Goal: Task Accomplishment & Management: Use online tool/utility

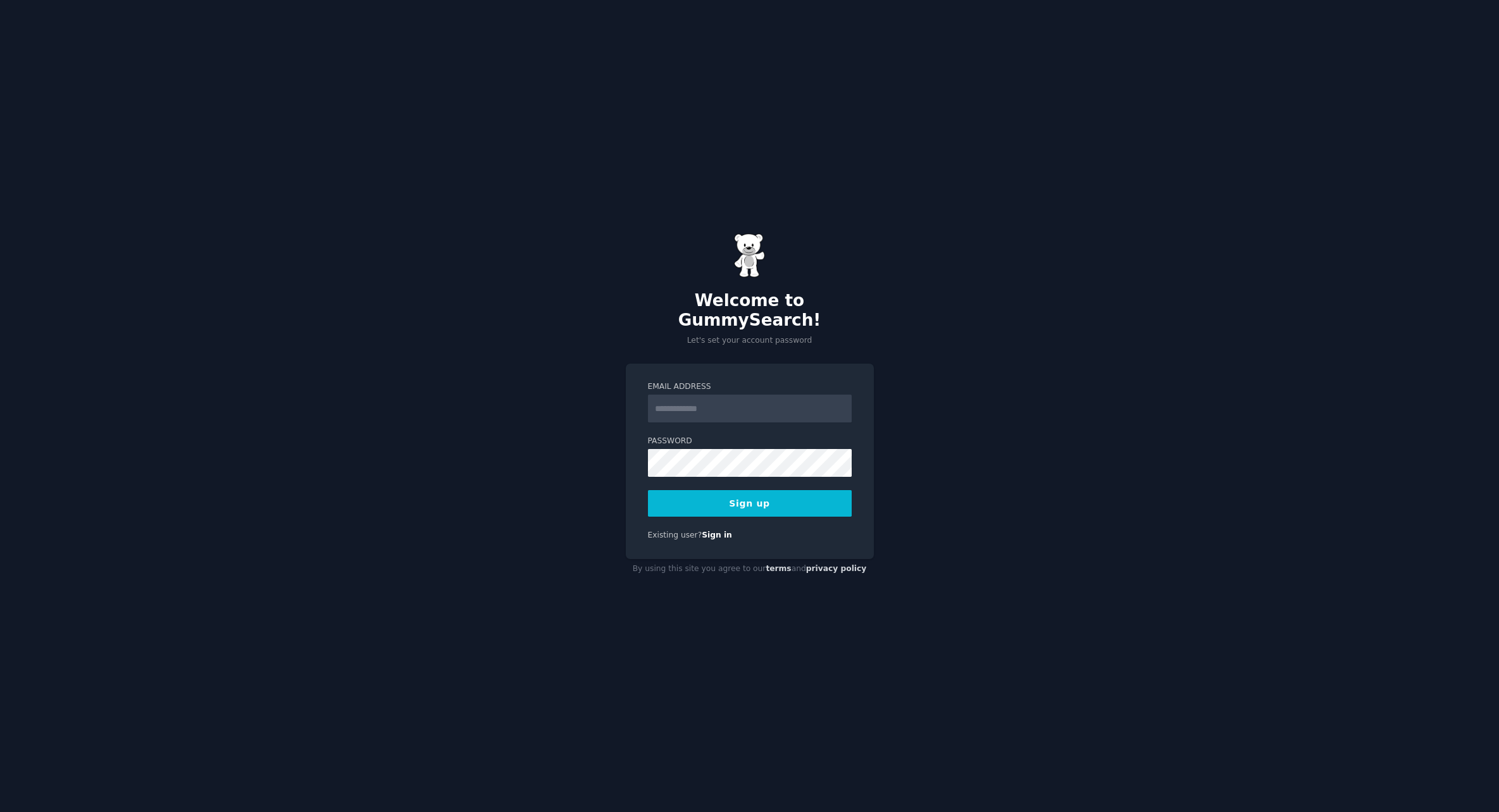
click at [673, 402] on input "Email Address" at bounding box center [750, 408] width 204 height 28
type input "**********"
click at [716, 498] on button "Sign up" at bounding box center [750, 503] width 204 height 26
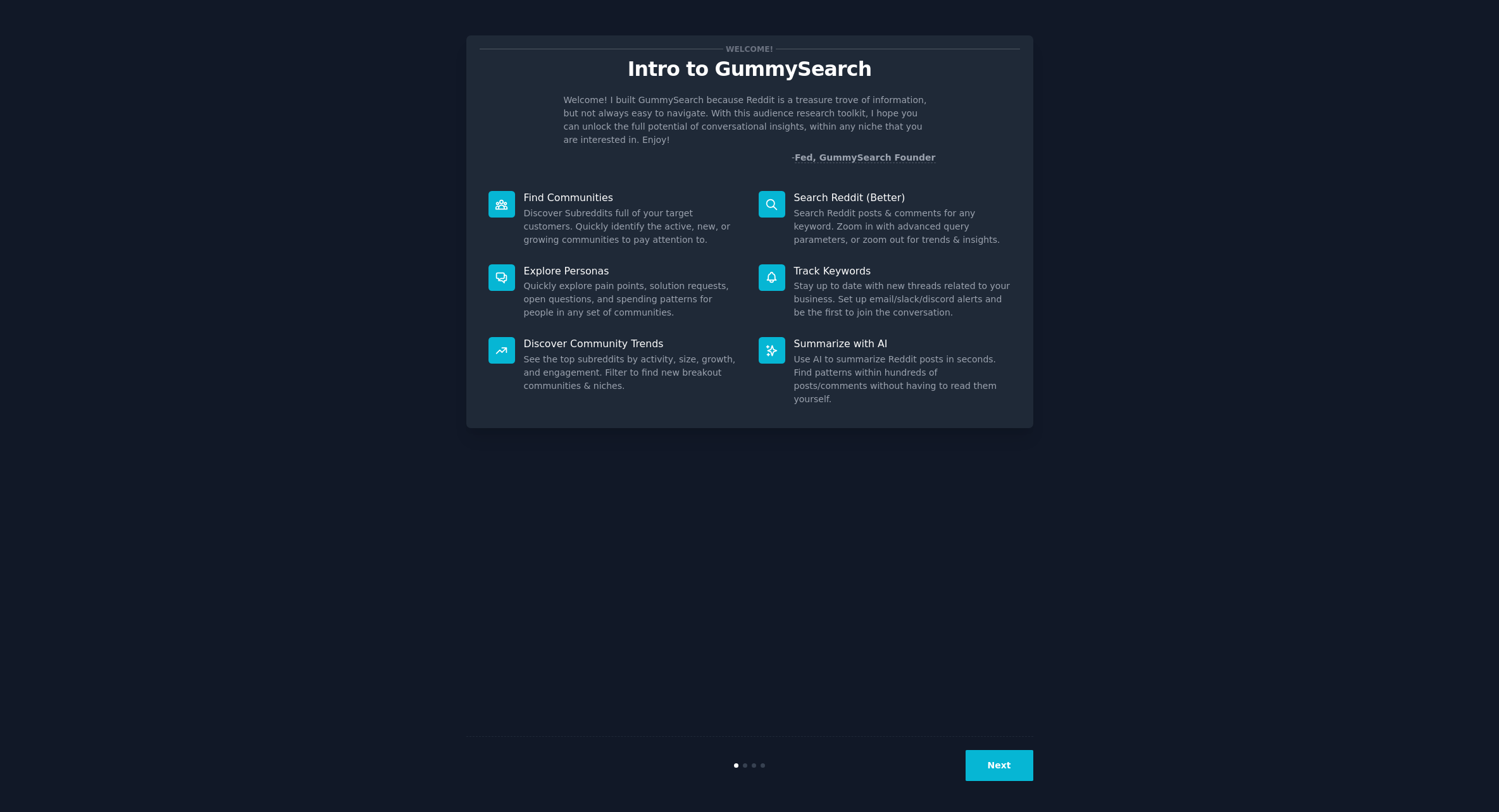
click at [770, 200] on icon at bounding box center [771, 204] width 10 height 10
click at [1004, 767] on button "Next" at bounding box center [999, 765] width 68 height 31
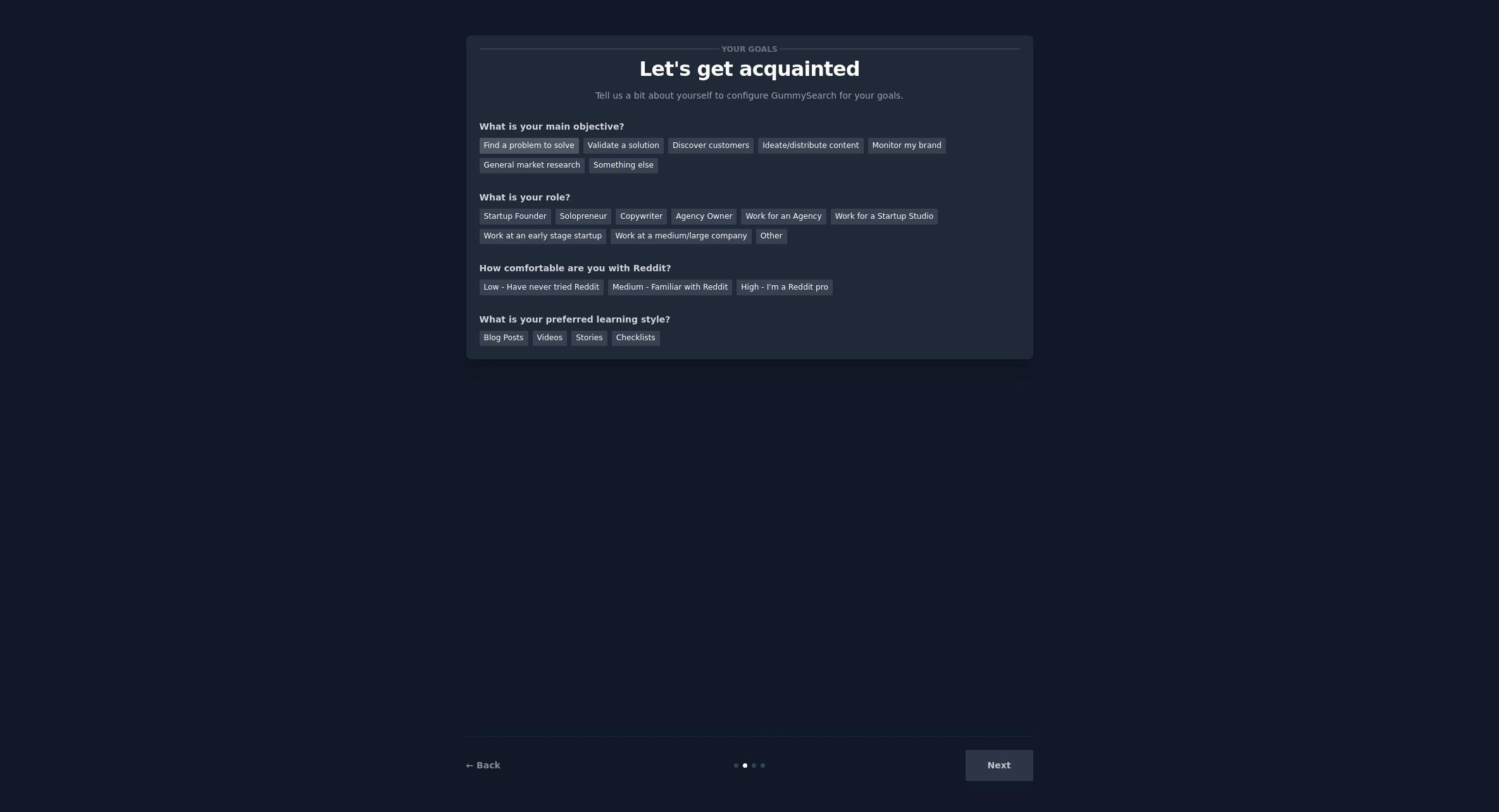
click at [552, 145] on div "Find a problem to solve" at bounding box center [529, 146] width 99 height 16
click at [599, 217] on div "Solopreneur" at bounding box center [583, 217] width 56 height 16
click at [678, 287] on div "Medium - Familiar with Reddit" at bounding box center [670, 288] width 124 height 16
click at [495, 337] on div "Blog Posts" at bounding box center [504, 339] width 49 height 16
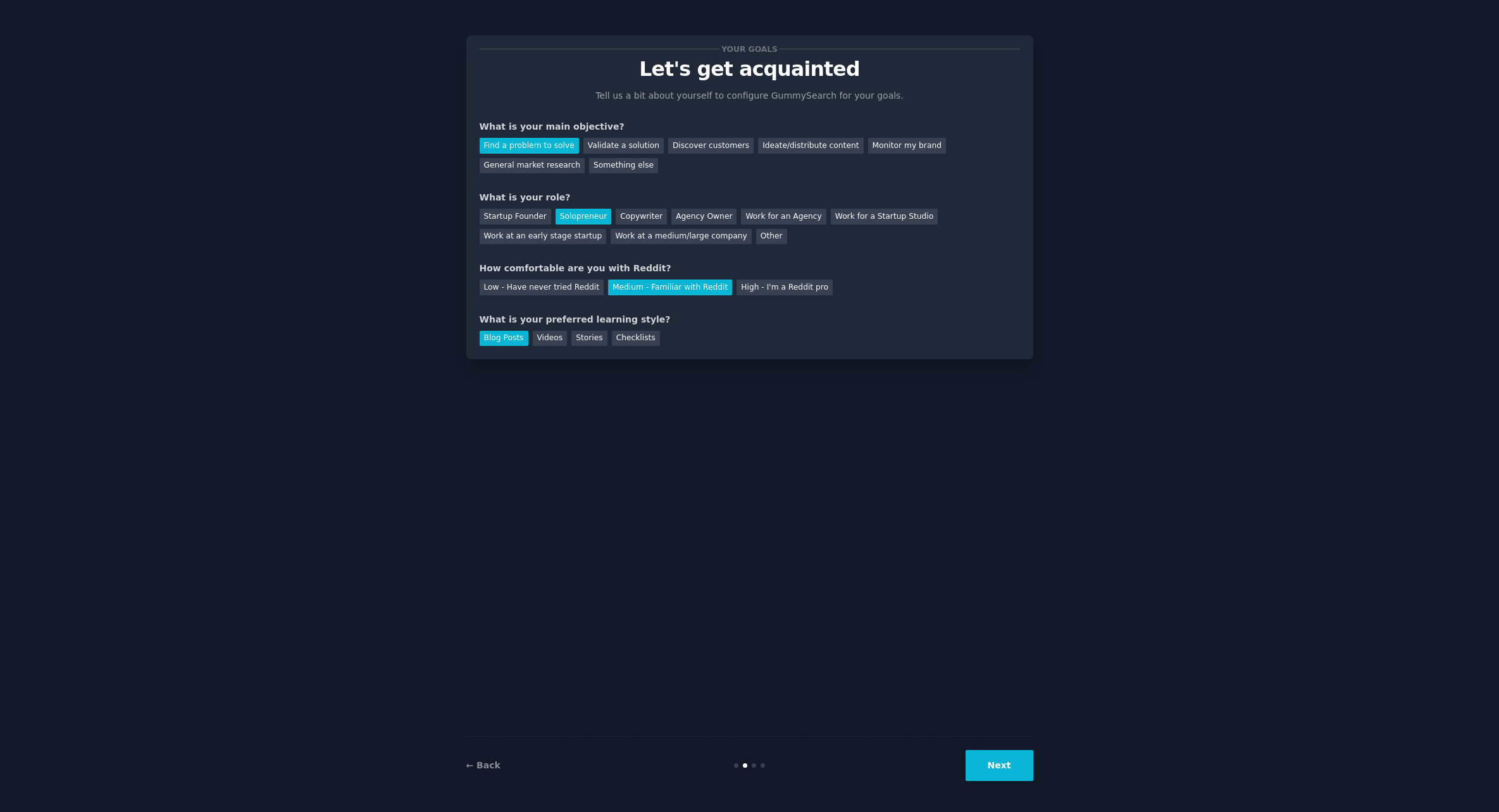
click at [1014, 758] on button "Next" at bounding box center [999, 765] width 68 height 31
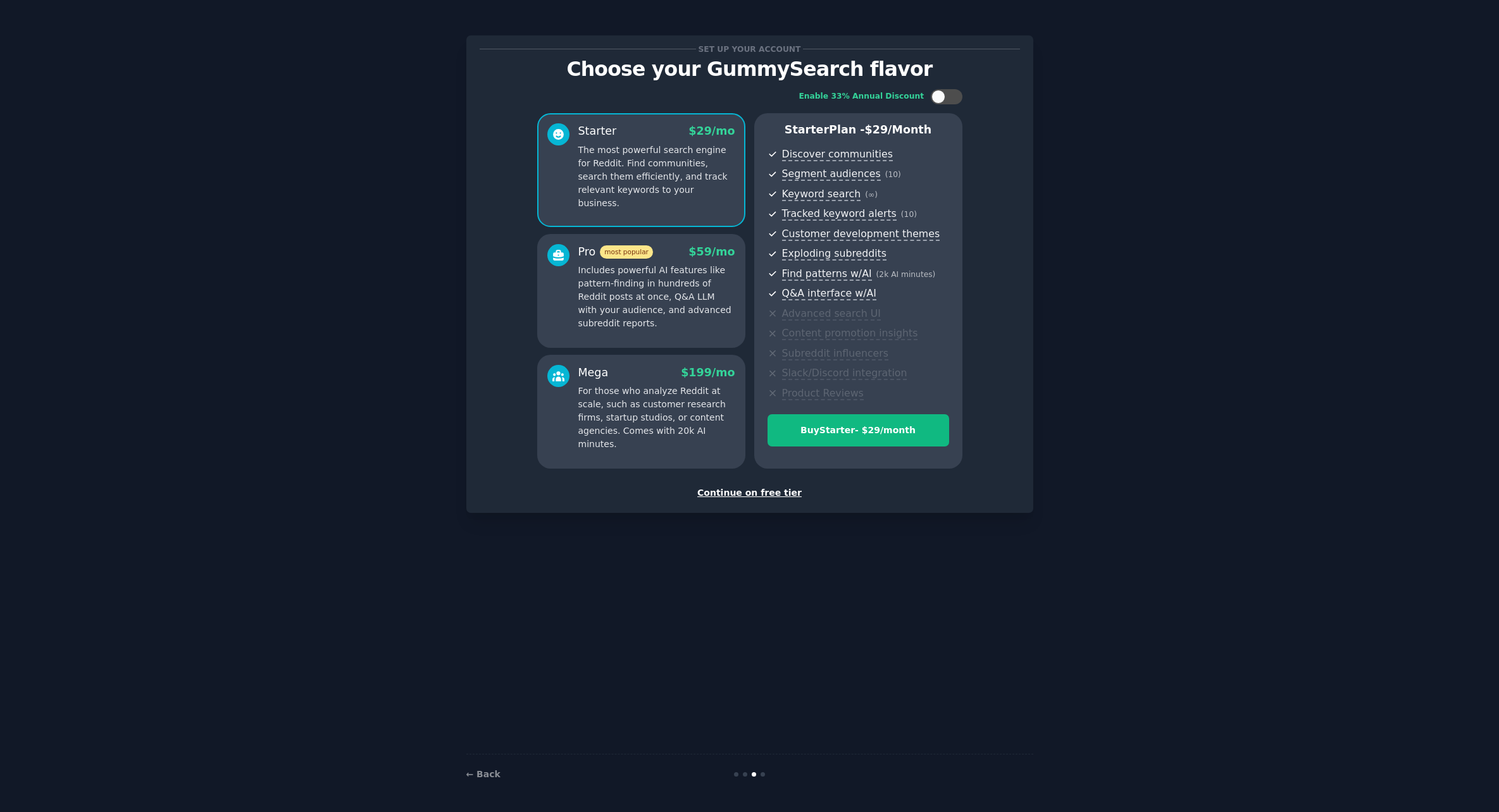
click at [743, 492] on div "Continue on free tier" at bounding box center [750, 493] width 540 height 13
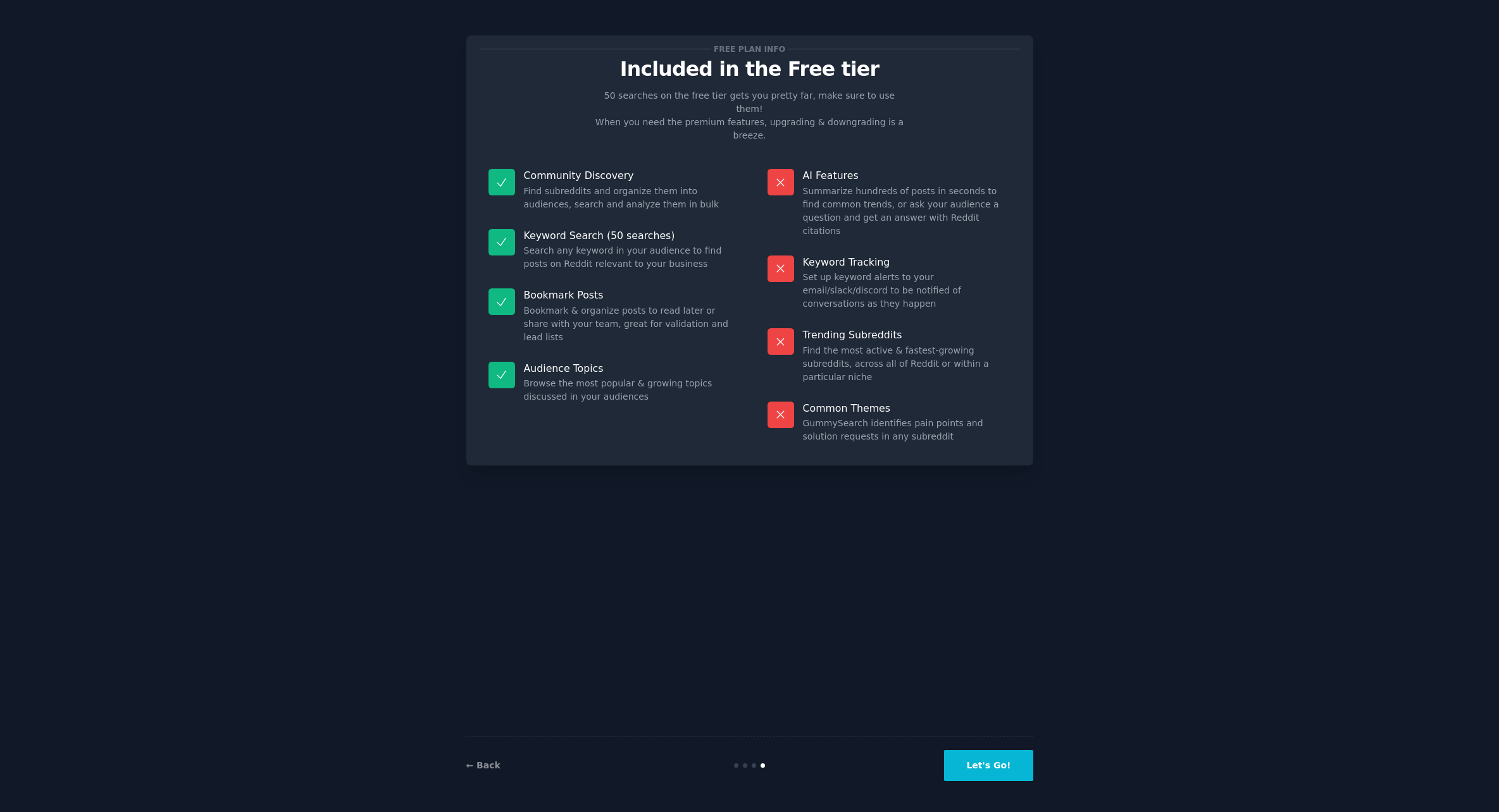
click at [976, 761] on button "Let's Go!" at bounding box center [988, 765] width 89 height 31
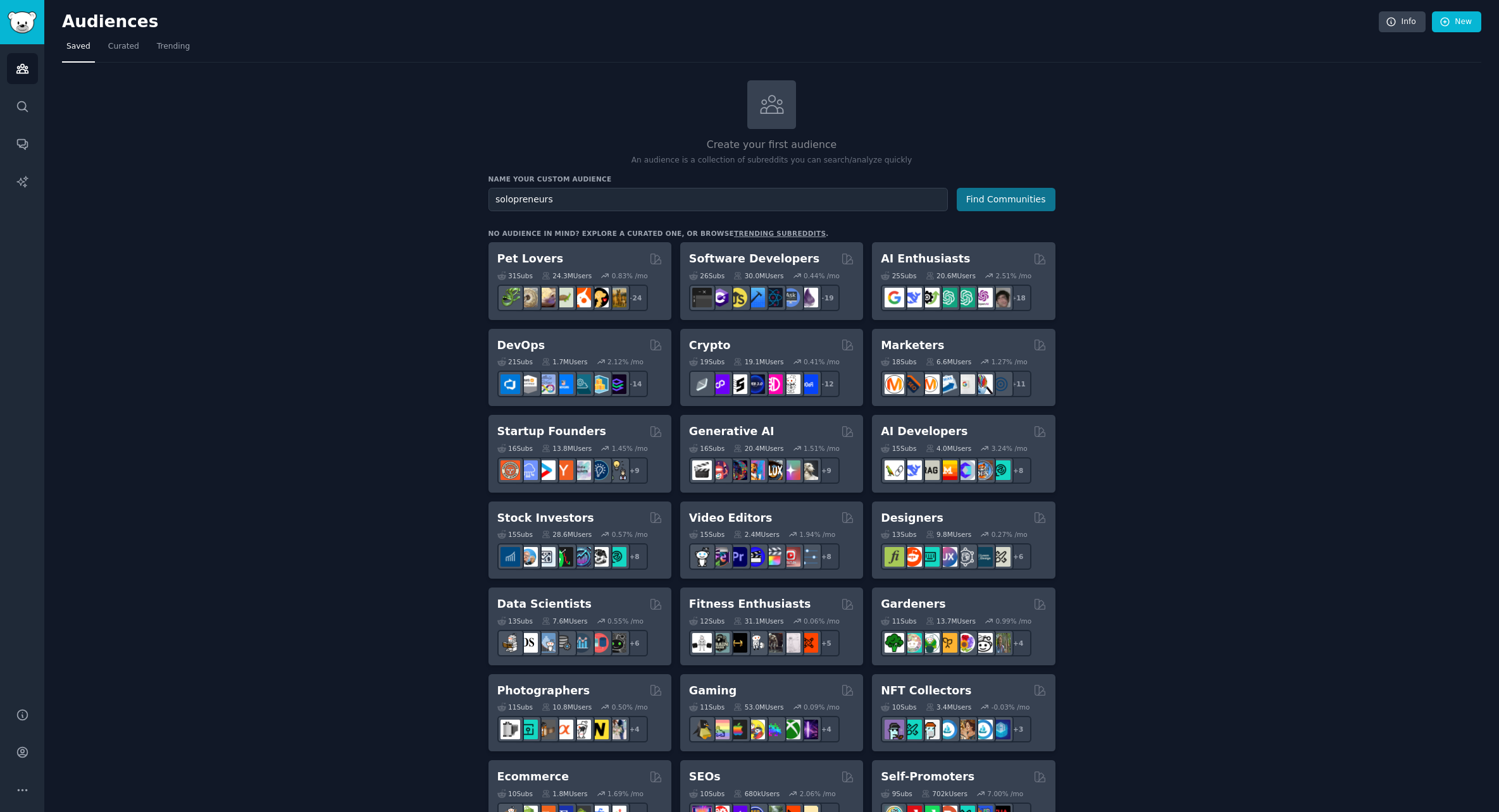
type input "solopreneurs"
click at [1018, 198] on button "Find Communities" at bounding box center [1006, 200] width 98 height 24
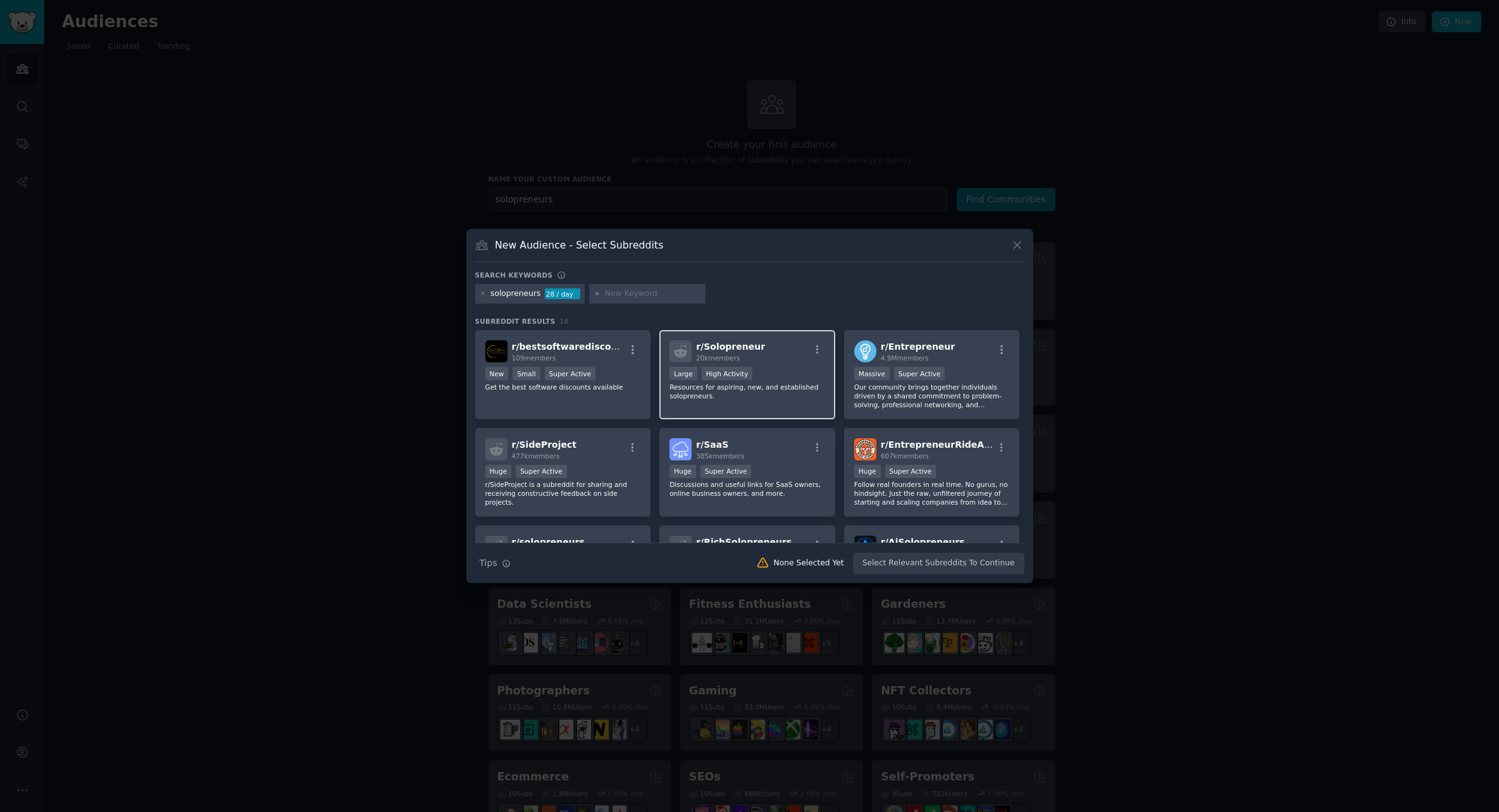
click at [729, 342] on span "r/ Solopreneur" at bounding box center [730, 346] width 69 height 10
click at [899, 342] on span "r/ Entrepreneur" at bounding box center [918, 346] width 74 height 10
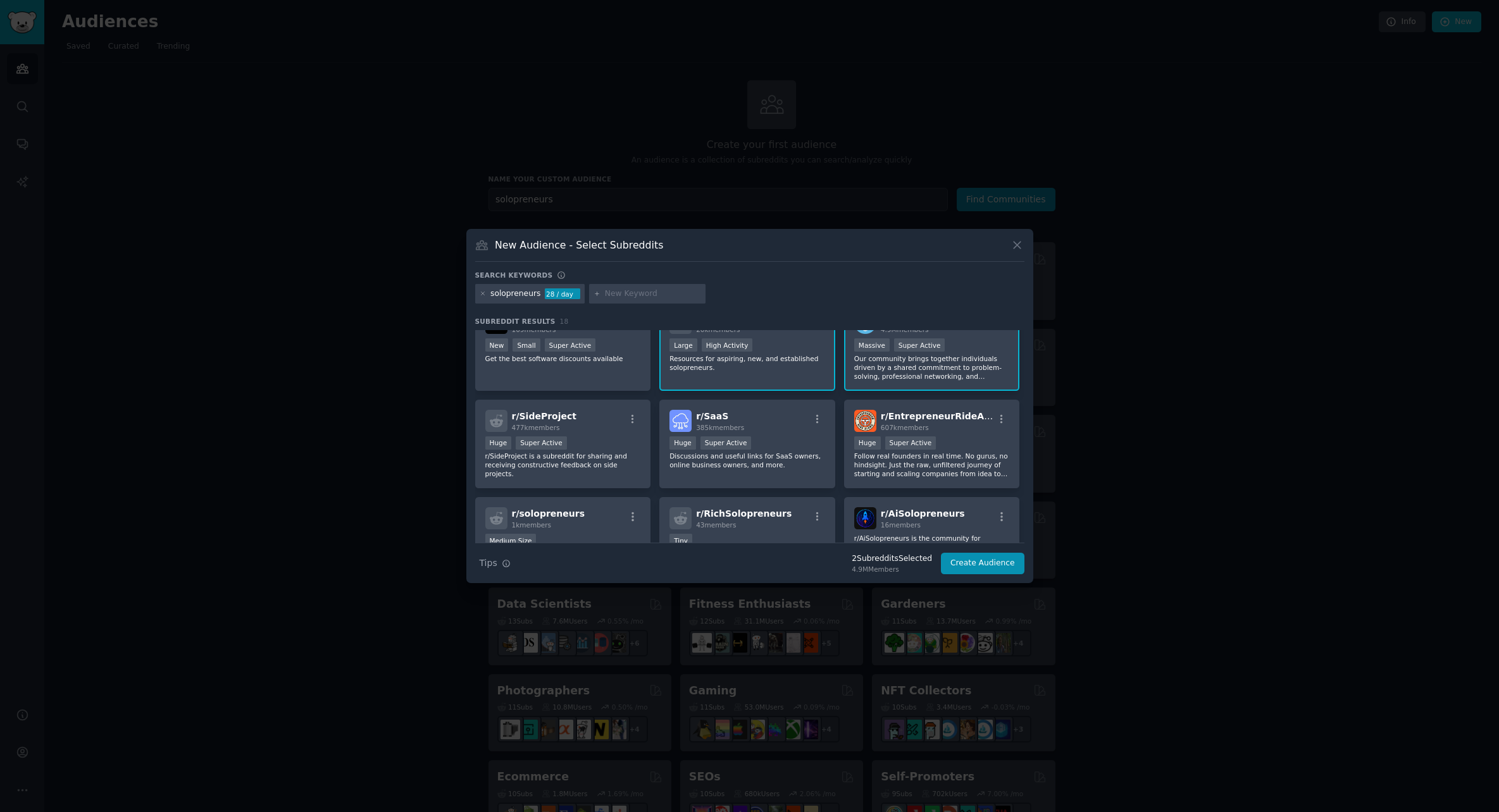
scroll to position [53, 0]
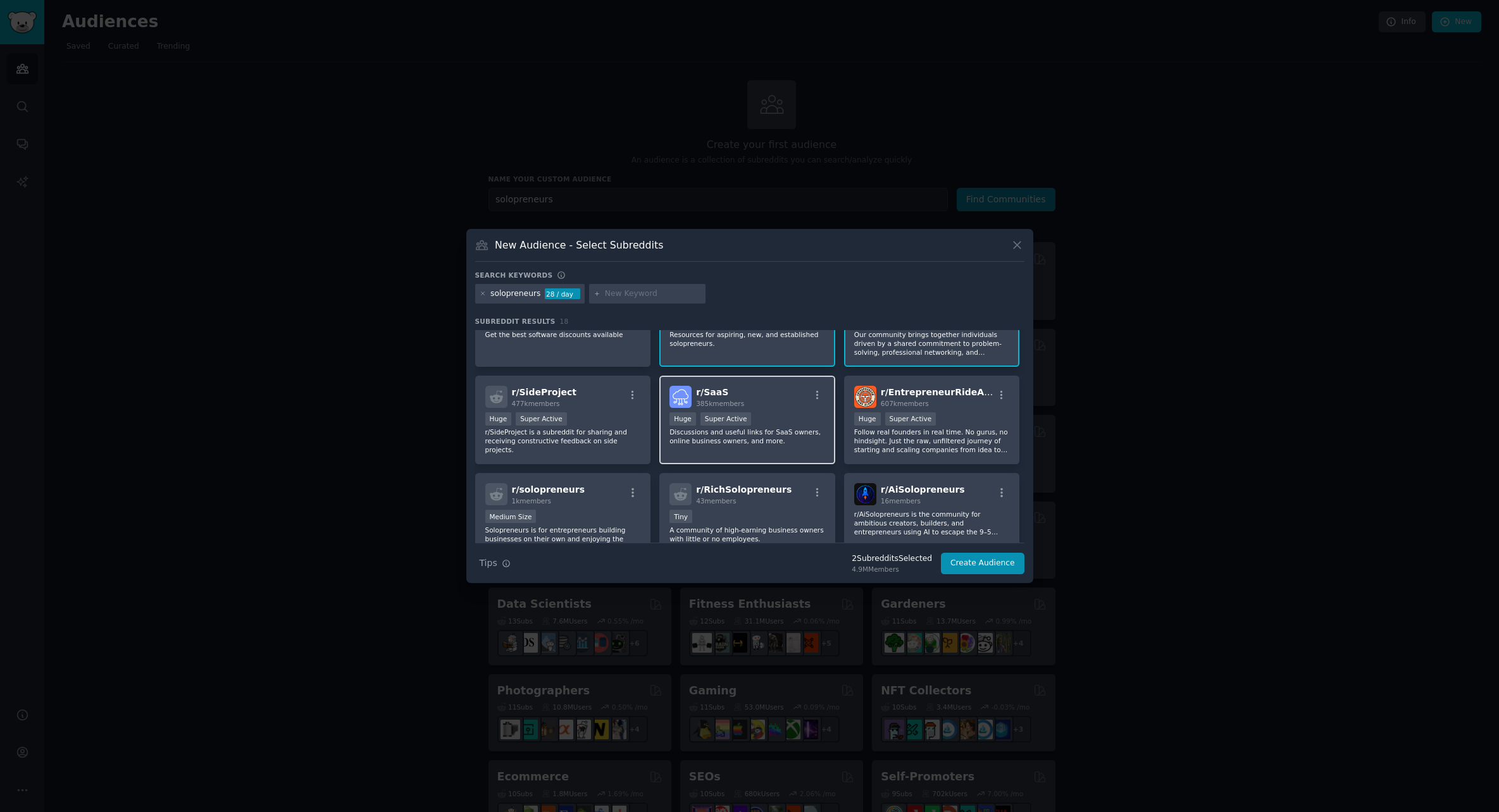
click at [812, 433] on p "Discussions and useful links for SaaS owners, online business owners, and more." at bounding box center [747, 437] width 156 height 18
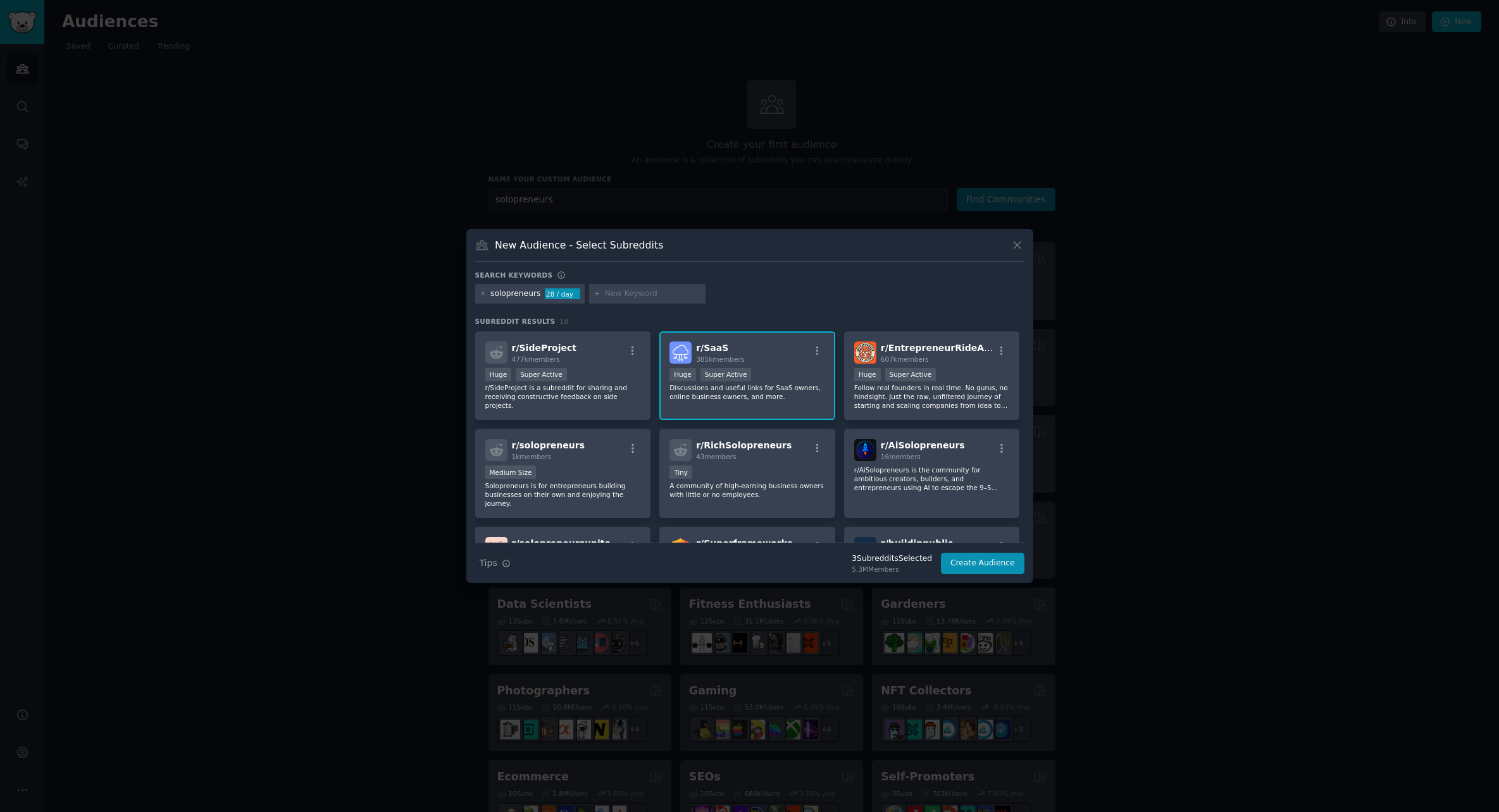
scroll to position [96, 0]
click at [900, 377] on div "Super Active" at bounding box center [911, 375] width 51 height 13
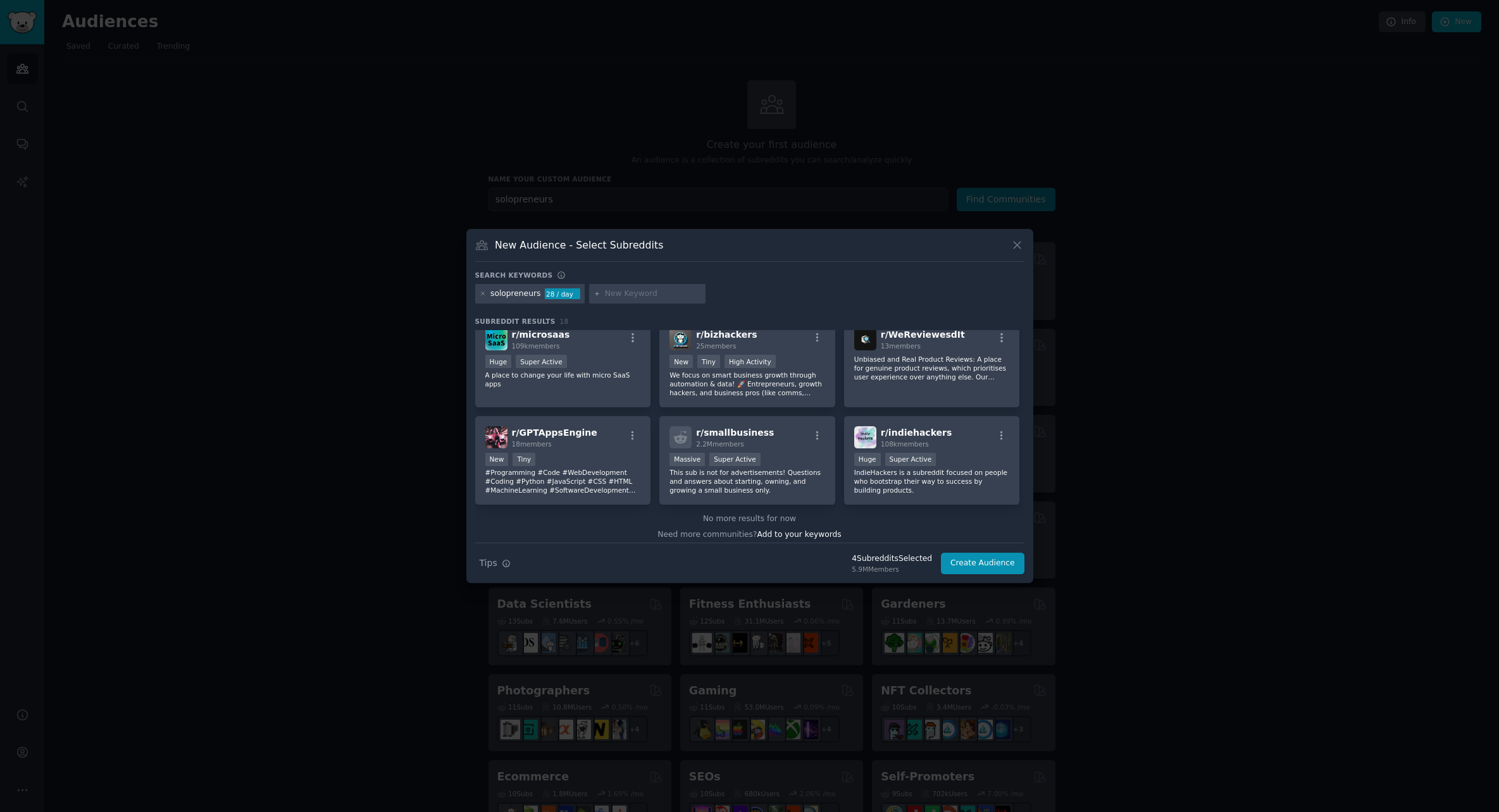
scroll to position [410, 0]
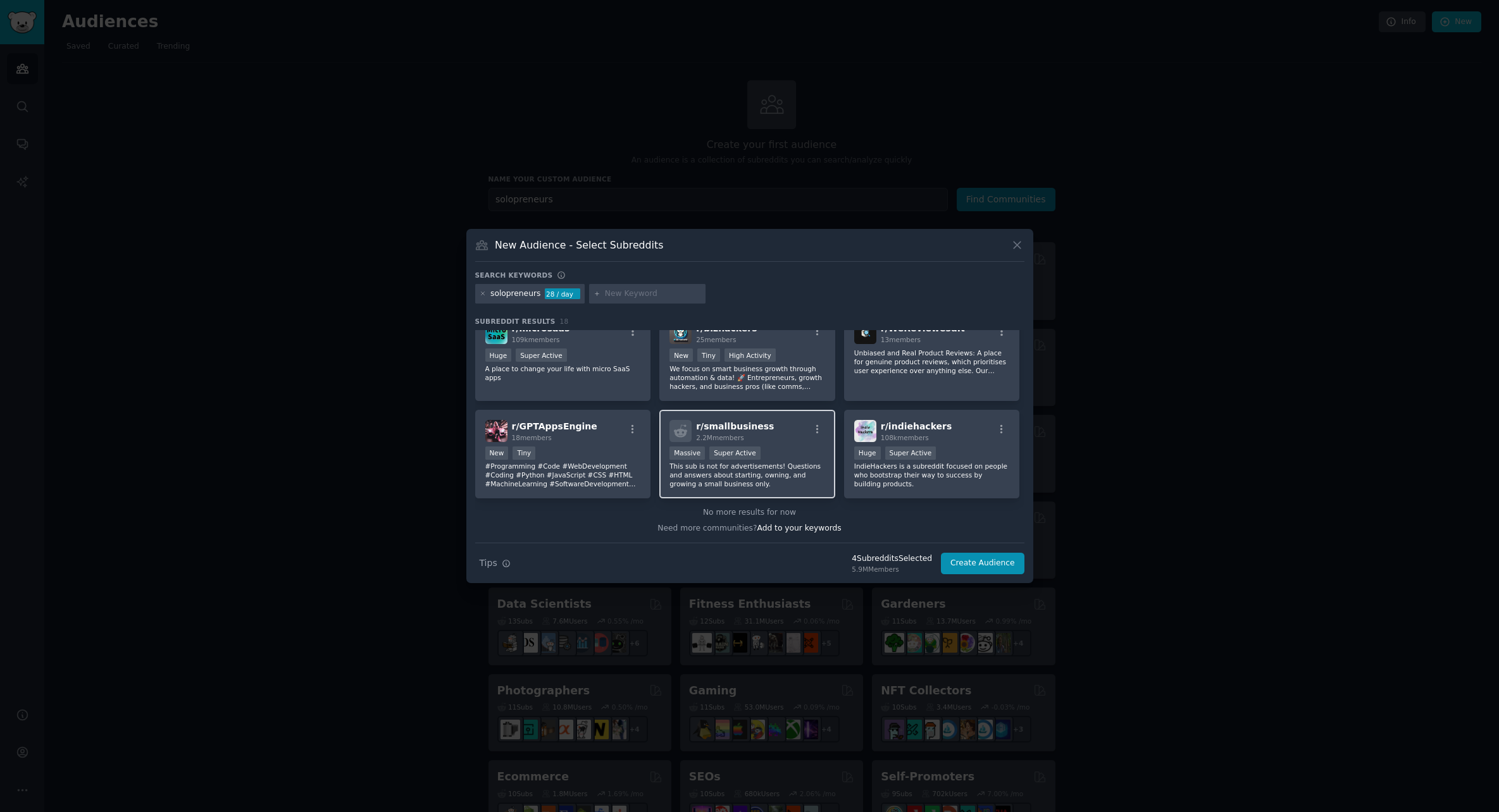
click at [766, 458] on div ">= 95th percentile for submissions / day Massive Super Active" at bounding box center [747, 454] width 156 height 16
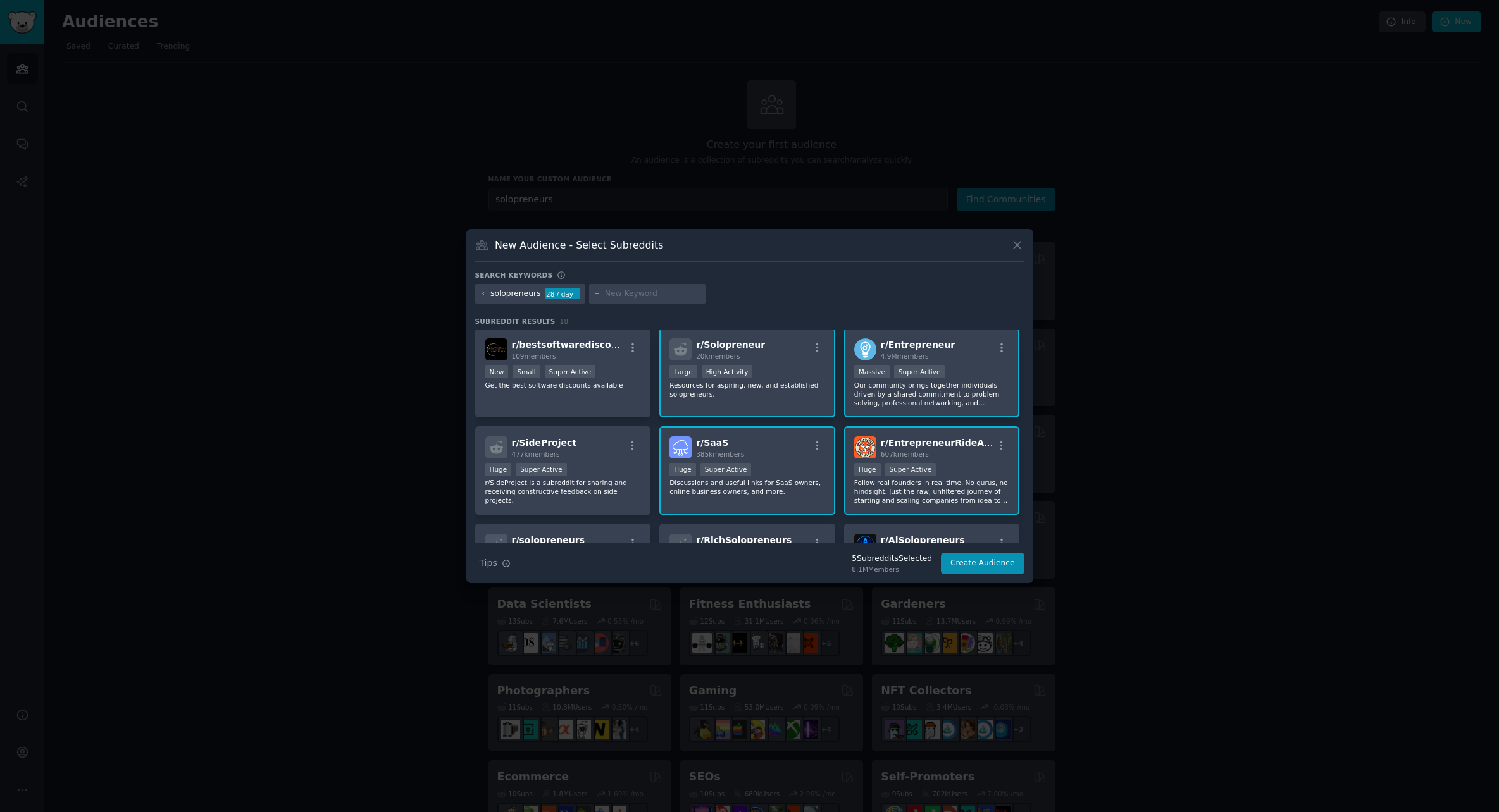
scroll to position [3, 0]
click at [601, 455] on div "r/ SideProject 477k members" at bounding box center [563, 447] width 156 height 22
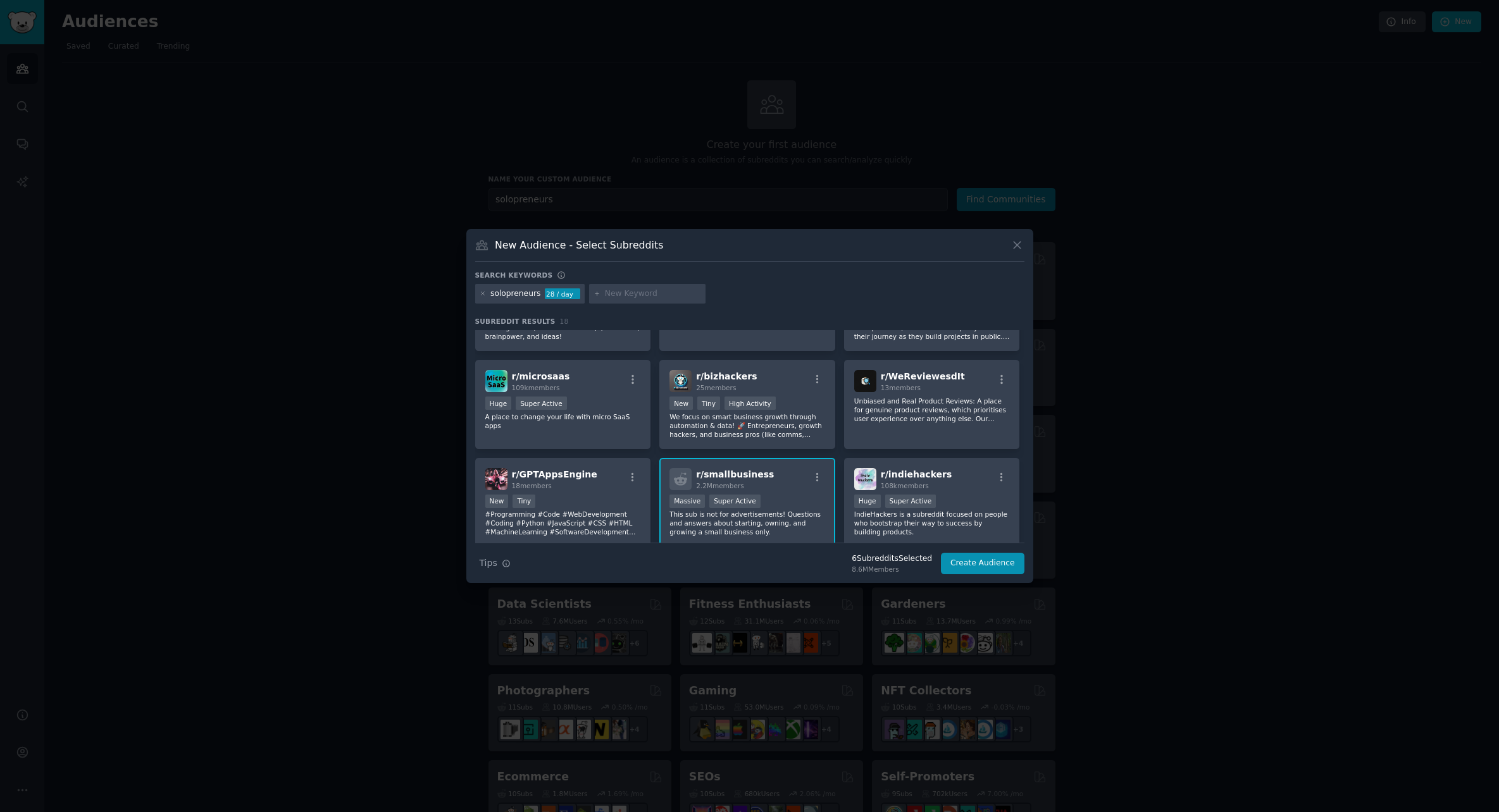
scroll to position [341, 0]
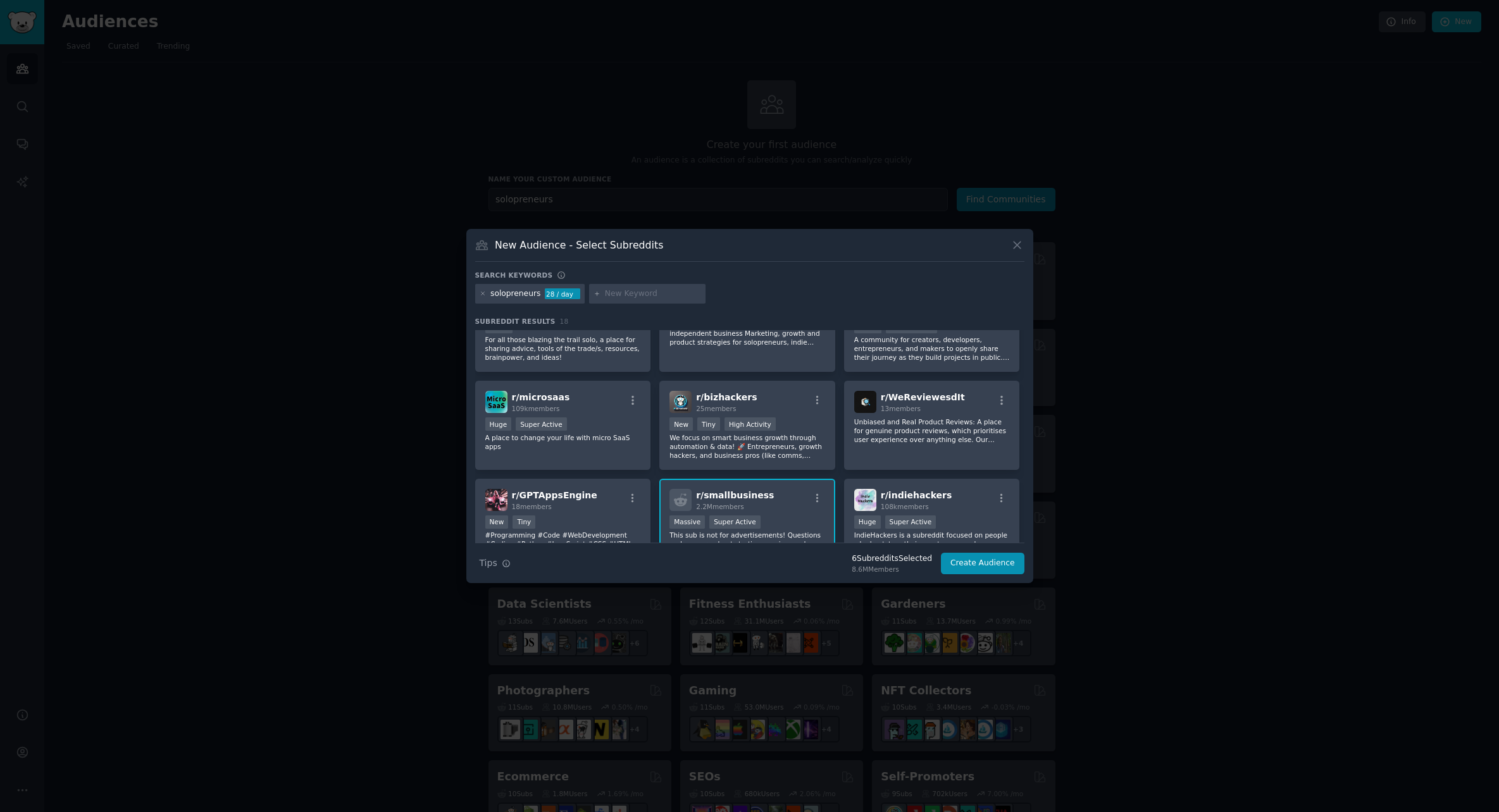
click at [601, 455] on div "r/ microsaas 109k members Huge Super Active A place to change your life with mi…" at bounding box center [563, 425] width 176 height 89
click at [972, 564] on button "Create Audience" at bounding box center [982, 563] width 83 height 22
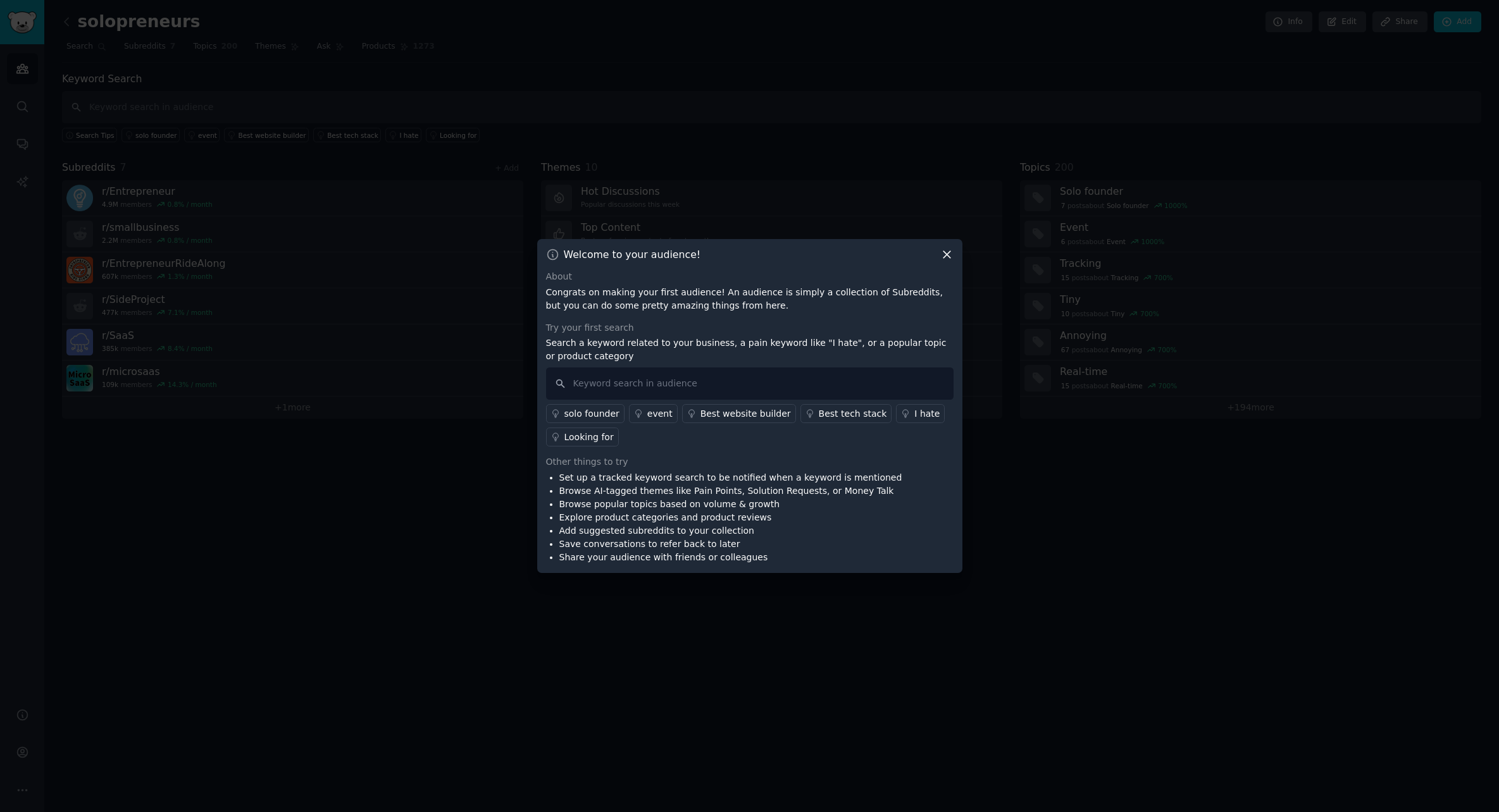
click at [584, 417] on div "solo founder" at bounding box center [592, 414] width 55 height 13
